Goal: Information Seeking & Learning: Compare options

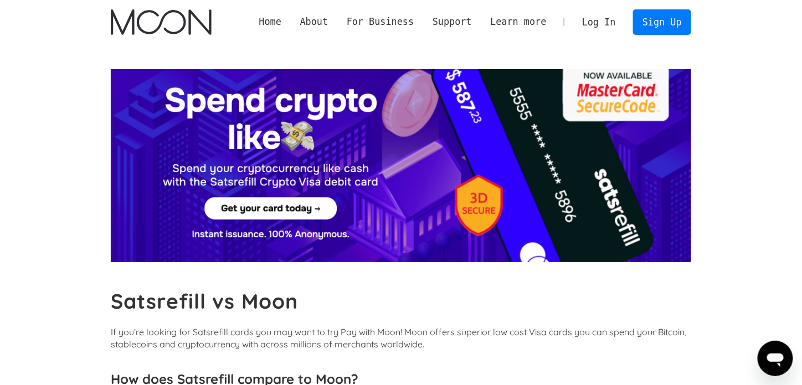
click at [266, 203] on div at bounding box center [401, 165] width 580 height 193
drag, startPoint x: 613, startPoint y: 203, endPoint x: 614, endPoint y: 195, distance: 7.8
click at [613, 203] on div at bounding box center [401, 165] width 580 height 193
click at [612, 111] on div at bounding box center [401, 165] width 580 height 193
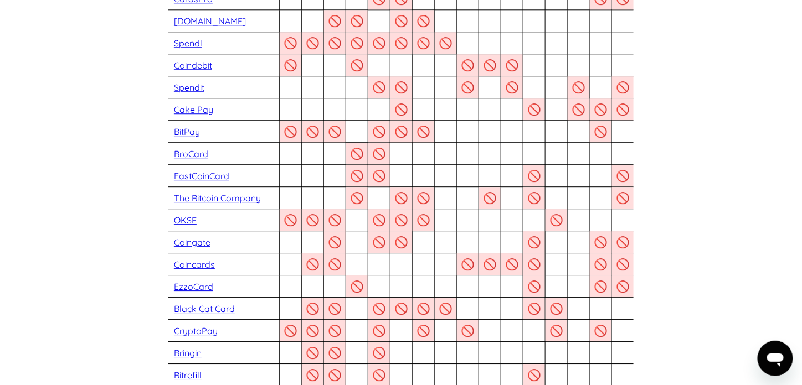
scroll to position [959, 0]
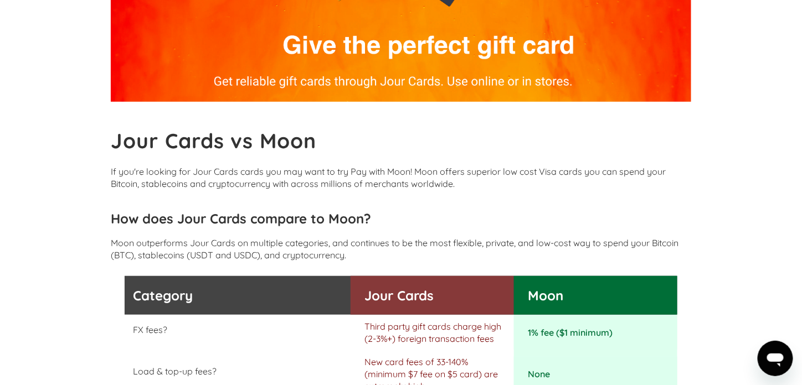
scroll to position [221, 0]
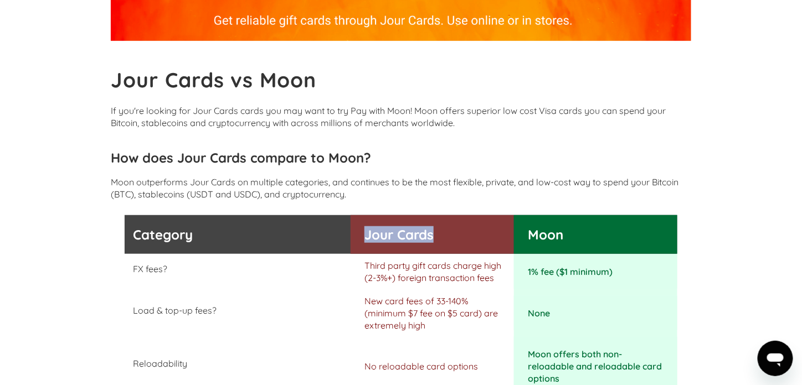
drag, startPoint x: 459, startPoint y: 226, endPoint x: 366, endPoint y: 229, distance: 93.6
click at [366, 229] on h3 "Jour Cards" at bounding box center [436, 234] width 144 height 17
copy h3 "Jour Cards"
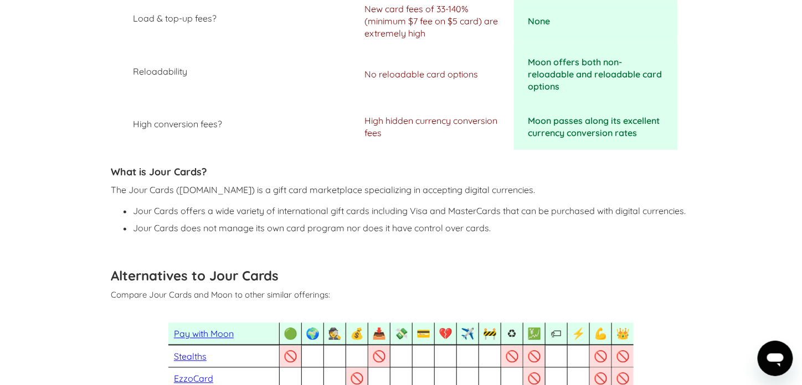
scroll to position [516, 0]
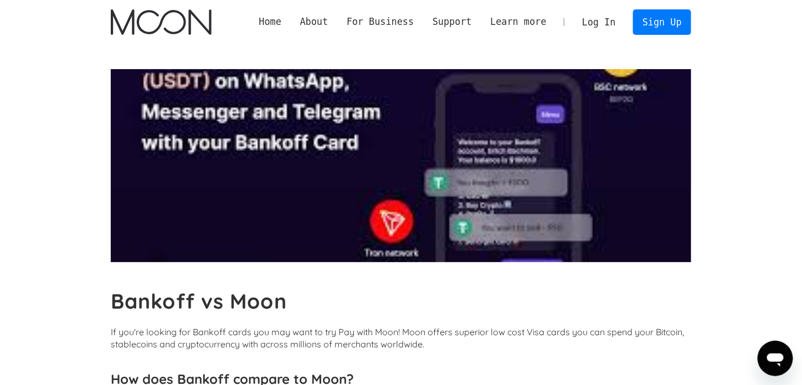
scroll to position [221, 0]
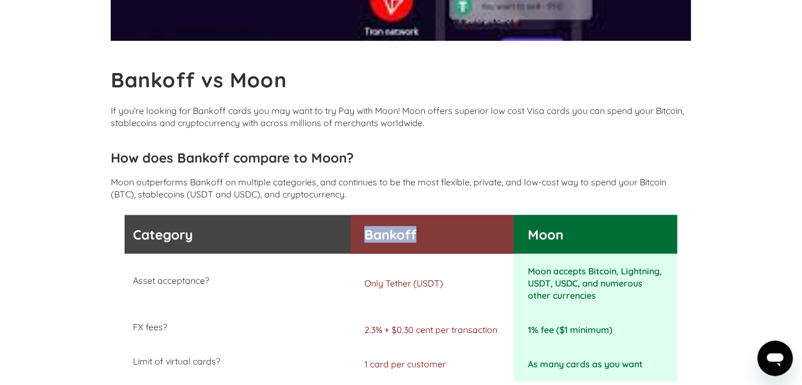
drag, startPoint x: 438, startPoint y: 233, endPoint x: 362, endPoint y: 236, distance: 76.4
click at [362, 236] on div "Bankoff" at bounding box center [431, 234] width 163 height 39
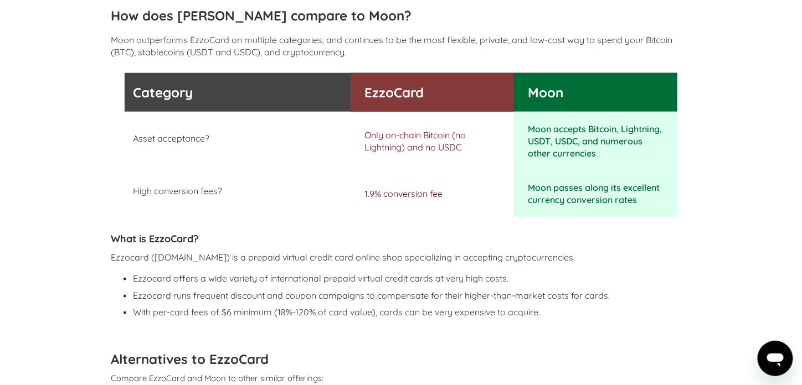
scroll to position [369, 0]
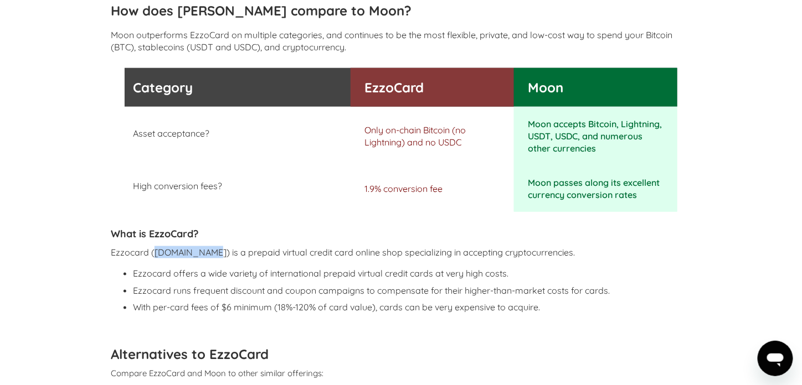
drag, startPoint x: 211, startPoint y: 252, endPoint x: 156, endPoint y: 254, distance: 55.9
click at [156, 254] on p "Ezzocard ([DOMAIN_NAME]) is a prepaid virtual credit card online shop specializ…" at bounding box center [401, 252] width 580 height 12
copy p "[DOMAIN_NAME]"
